Goal: Check status: Check status

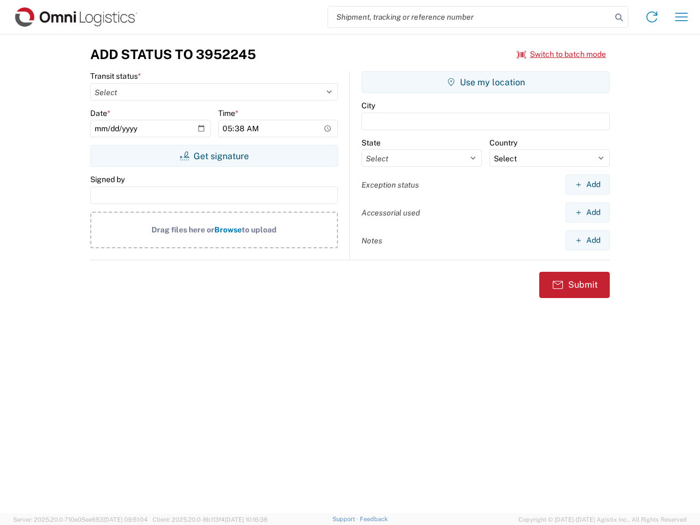
click at [470, 17] on input "search" at bounding box center [469, 17] width 283 height 21
click at [619, 18] on icon at bounding box center [619, 17] width 15 height 15
click at [652, 17] on icon at bounding box center [652, 17] width 18 height 18
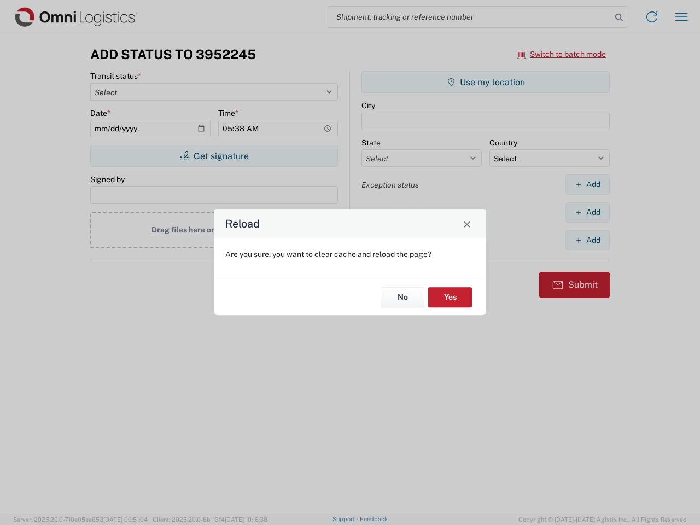
click at [682, 17] on div "Reload Are you sure, you want to clear cache and reload the page? No Yes" at bounding box center [350, 262] width 700 height 525
click at [562, 54] on div "Reload Are you sure, you want to clear cache and reload the page? No Yes" at bounding box center [350, 262] width 700 height 525
click at [214, 156] on div "Reload Are you sure, you want to clear cache and reload the page? No Yes" at bounding box center [350, 262] width 700 height 525
click at [486, 82] on div "Reload Are you sure, you want to clear cache and reload the page? No Yes" at bounding box center [350, 262] width 700 height 525
click at [588, 184] on div "Reload Are you sure, you want to clear cache and reload the page? No Yes" at bounding box center [350, 262] width 700 height 525
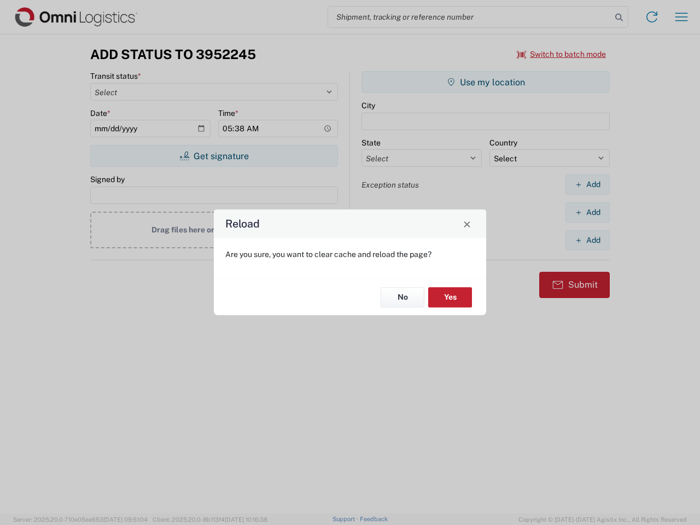
click at [588, 212] on div "Reload Are you sure, you want to clear cache and reload the page? No Yes" at bounding box center [350, 262] width 700 height 525
click at [588, 240] on div "Reload Are you sure, you want to clear cache and reload the page? No Yes" at bounding box center [350, 262] width 700 height 525
